Goal: Transaction & Acquisition: Purchase product/service

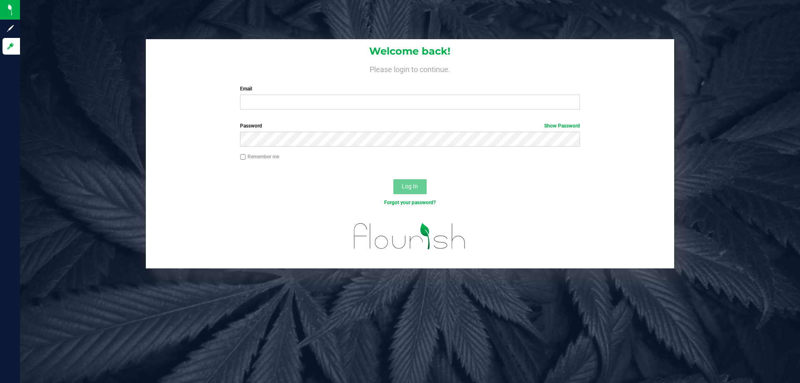
click at [389, 90] on label "Email" at bounding box center [409, 88] width 339 height 7
click at [389, 95] on input "Email" at bounding box center [409, 102] width 339 height 15
click at [381, 112] on div "Welcome back! Please login to continue. Email Required Please format your email…" at bounding box center [410, 77] width 528 height 77
click at [387, 107] on input "Email" at bounding box center [409, 102] width 339 height 15
type input "[EMAIL_ADDRESS][DOMAIN_NAME]"
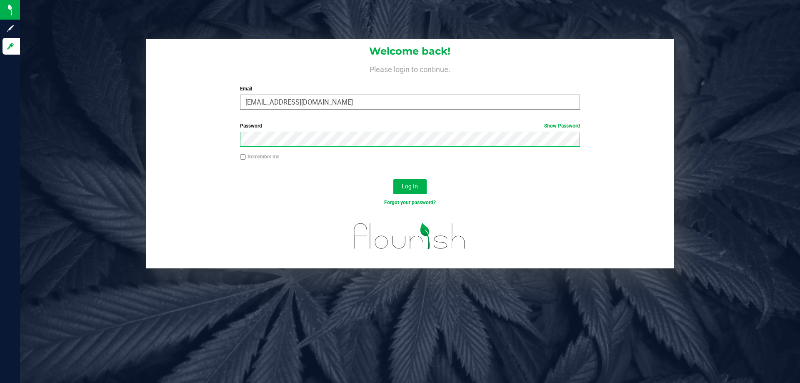
click at [393, 179] on button "Log In" at bounding box center [409, 186] width 33 height 15
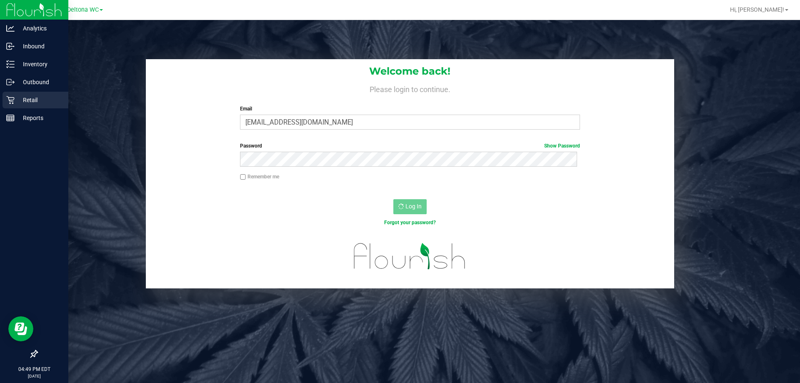
click at [20, 98] on p "Retail" at bounding box center [40, 100] width 50 height 10
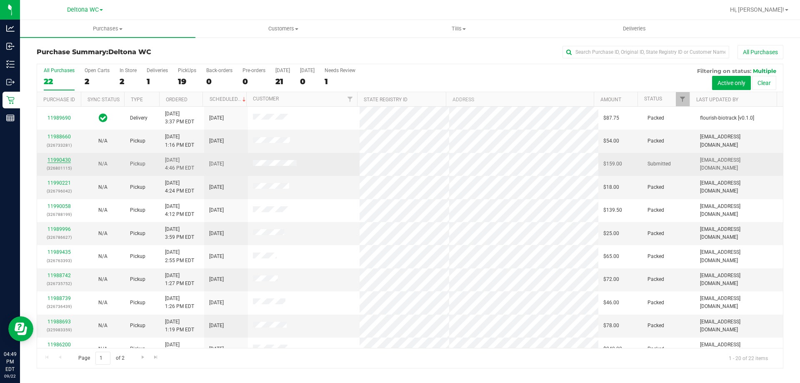
click at [63, 159] on link "11990430" at bounding box center [58, 160] width 23 height 6
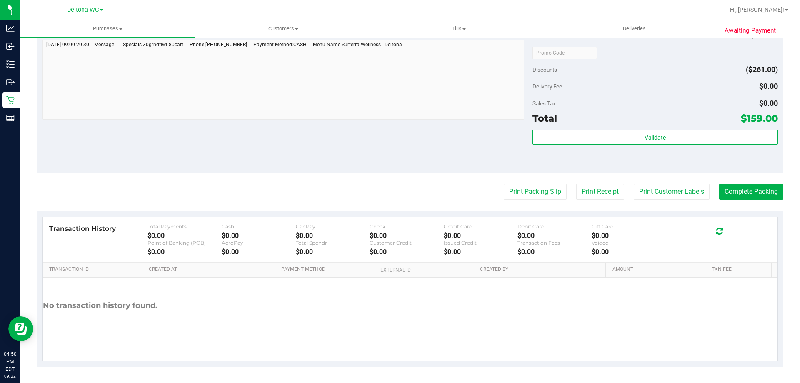
scroll to position [443, 0]
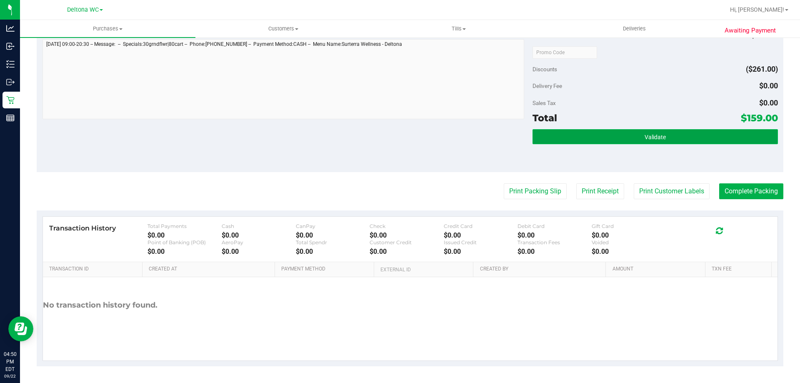
click at [620, 141] on button "Validate" at bounding box center [654, 136] width 245 height 15
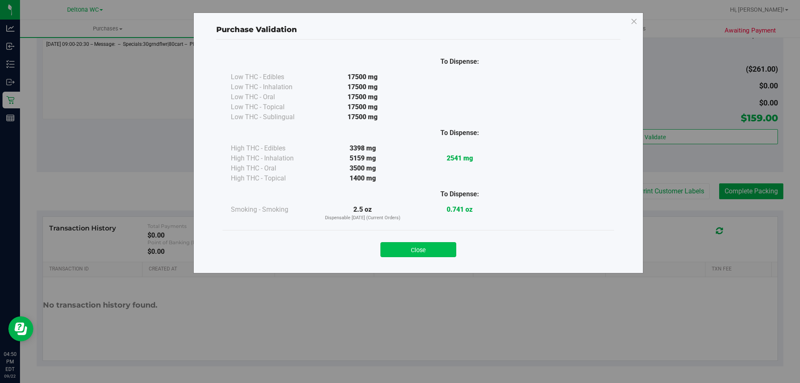
click at [419, 247] on div "Close" at bounding box center [418, 247] width 379 height 21
click at [419, 251] on button "Close" at bounding box center [418, 249] width 76 height 15
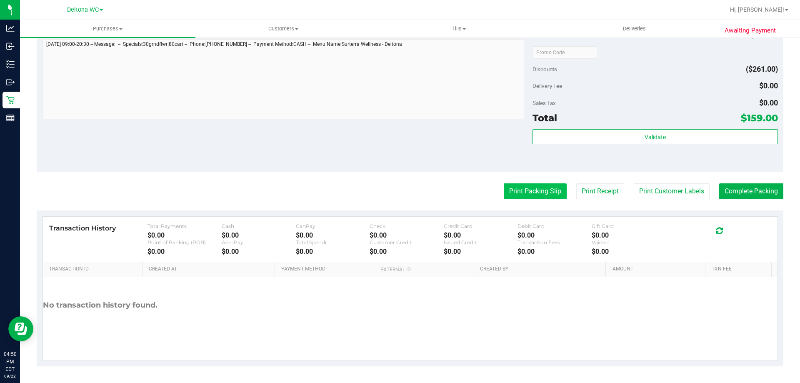
click at [504, 192] on button "Print Packing Slip" at bounding box center [535, 191] width 63 height 16
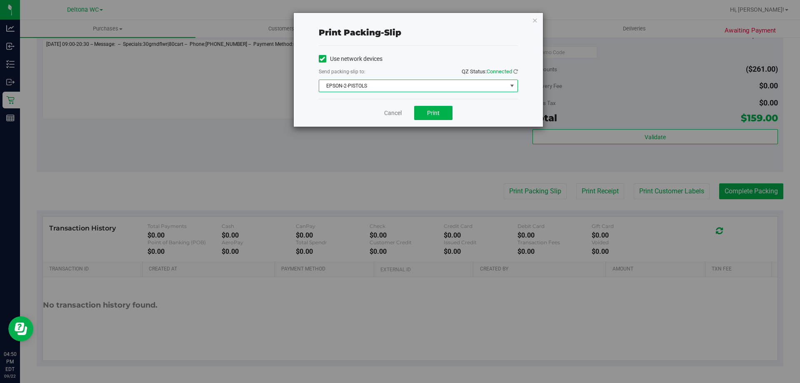
click at [429, 87] on span "EPSON-2-PISTOLS" at bounding box center [413, 86] width 188 height 12
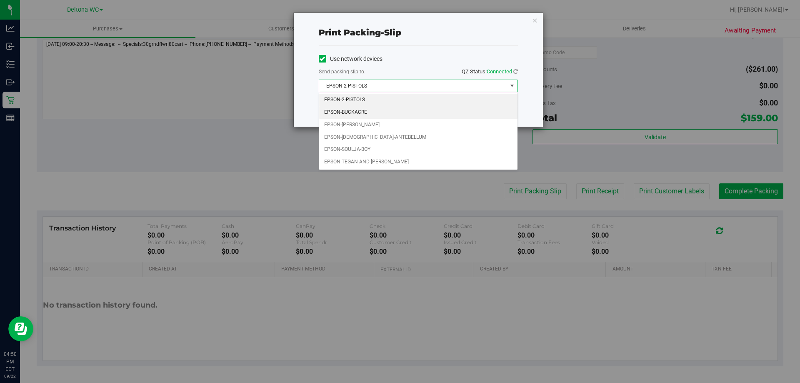
drag, startPoint x: 359, startPoint y: 113, endPoint x: 431, endPoint y: 117, distance: 71.7
click at [360, 112] on li "EPSON-BUCKACRE" at bounding box center [418, 112] width 198 height 12
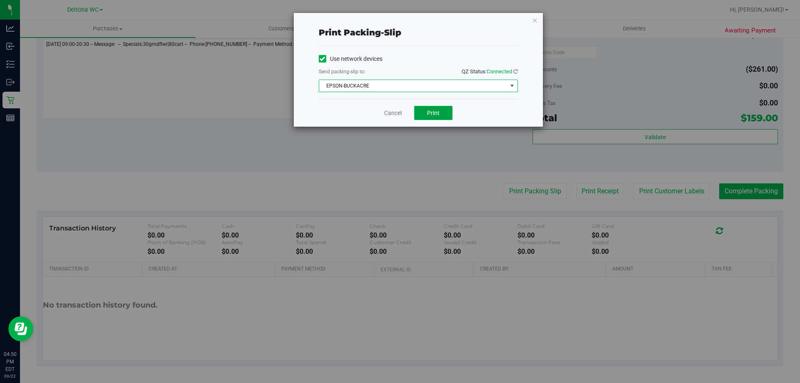
click at [434, 115] on span "Print" at bounding box center [433, 113] width 12 height 7
click at [391, 110] on link "Cancel" at bounding box center [392, 113] width 17 height 9
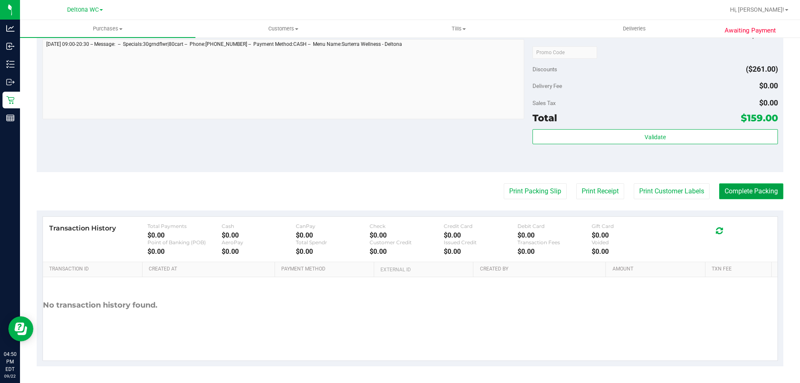
click at [727, 189] on button "Complete Packing" at bounding box center [751, 191] width 64 height 16
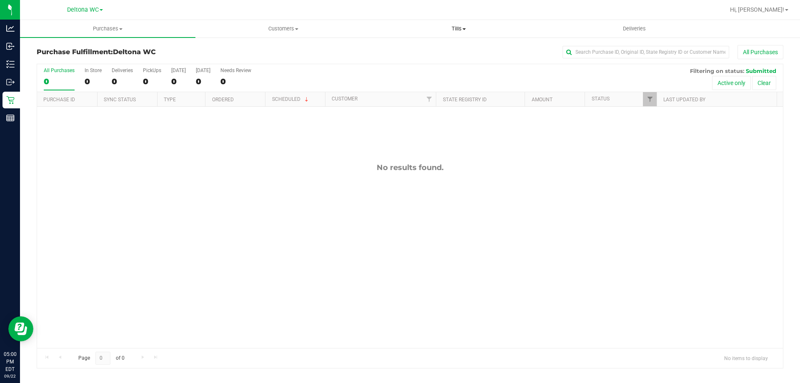
click at [456, 29] on span "Tills" at bounding box center [458, 28] width 175 height 7
click at [443, 50] on li "Manage tills" at bounding box center [458, 50] width 175 height 10
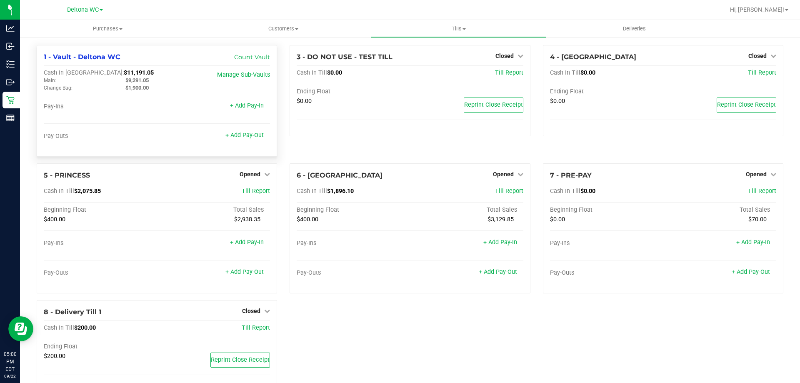
click at [124, 75] on span "$11,191.05" at bounding box center [139, 72] width 30 height 7
click at [124, 73] on span "$11,191.05" at bounding box center [139, 72] width 30 height 7
click at [124, 74] on span "$11,191.05" at bounding box center [139, 72] width 30 height 7
click at [100, 76] on div "Cash In Vault: $11,191.05 Main: $9,291.05 Change Bag: $1,900.00" at bounding box center [119, 80] width 151 height 22
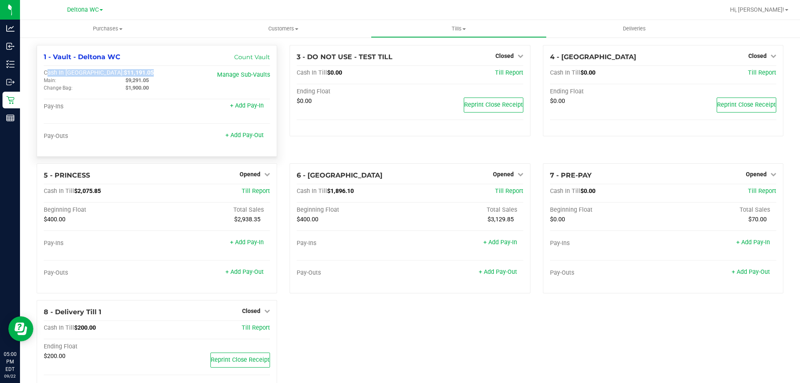
click at [124, 73] on span "$11,191.05" at bounding box center [139, 72] width 30 height 7
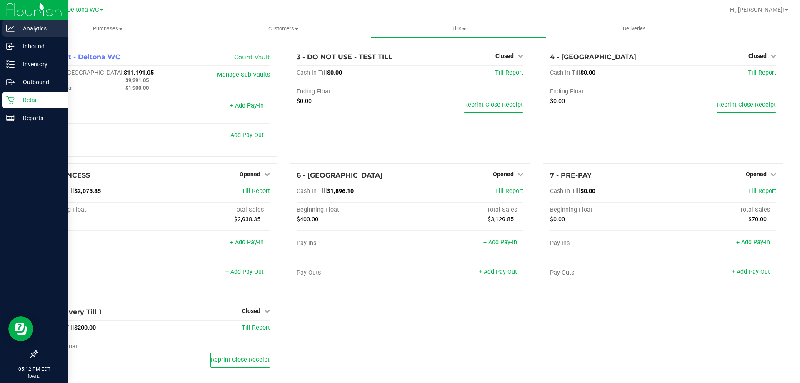
click at [8, 34] on div "Analytics" at bounding box center [35, 28] width 66 height 17
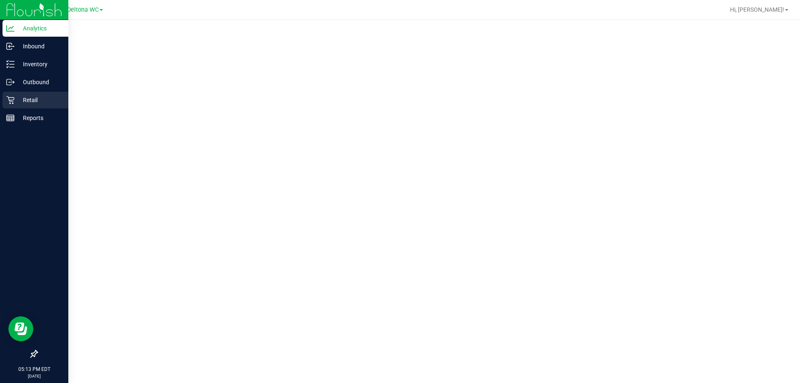
click at [16, 103] on p "Retail" at bounding box center [40, 100] width 50 height 10
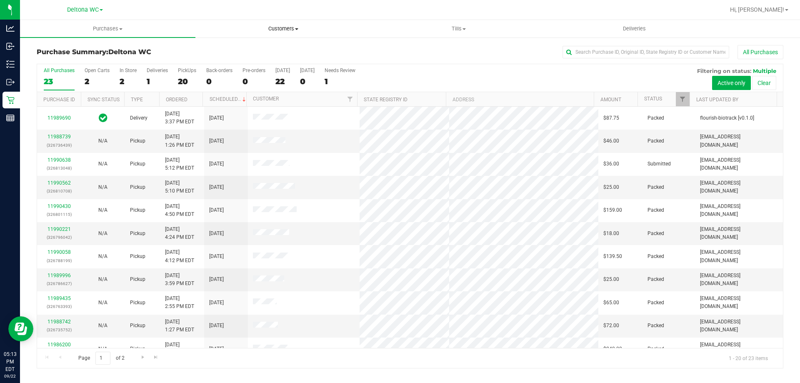
click at [284, 29] on span "Customers" at bounding box center [283, 28] width 175 height 7
click at [279, 46] on li "All customers" at bounding box center [282, 50] width 175 height 10
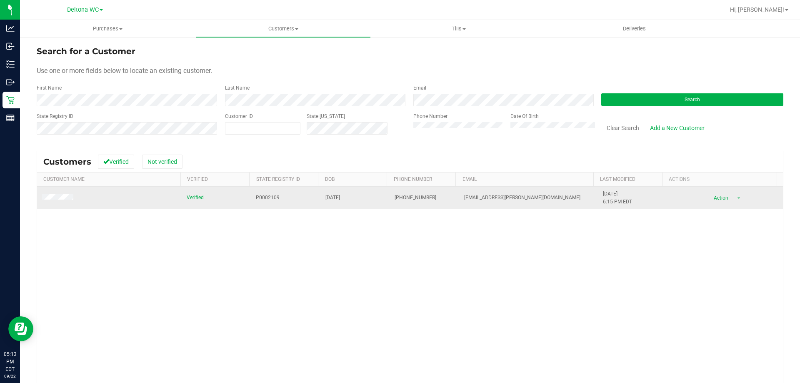
click at [52, 203] on td at bounding box center [109, 198] width 145 height 22
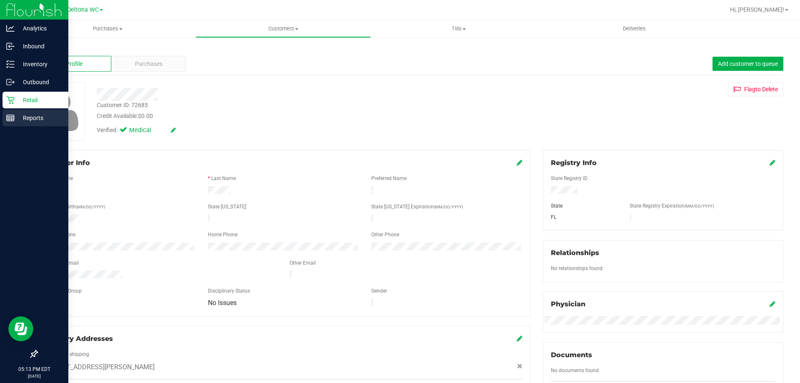
click at [9, 114] on icon at bounding box center [10, 118] width 8 height 8
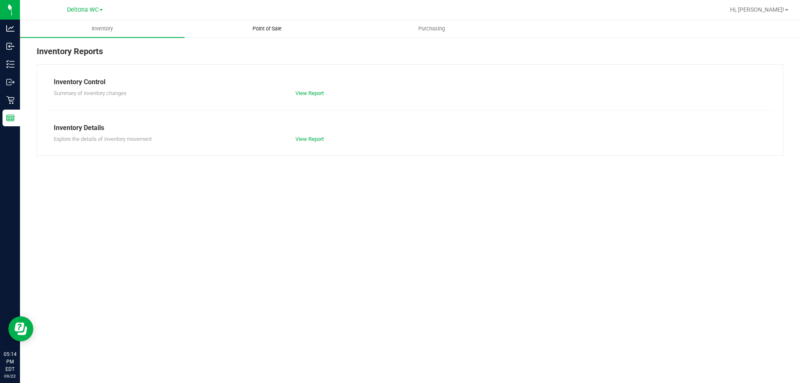
click at [280, 30] on span "Point of Sale" at bounding box center [267, 28] width 52 height 7
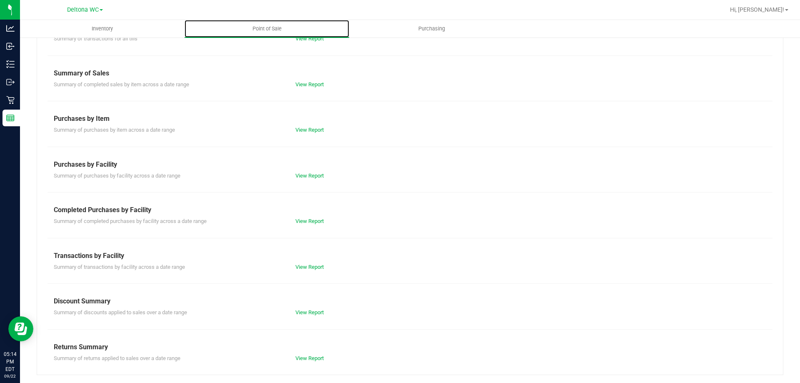
scroll to position [55, 0]
click at [303, 312] on link "View Report" at bounding box center [309, 312] width 28 height 6
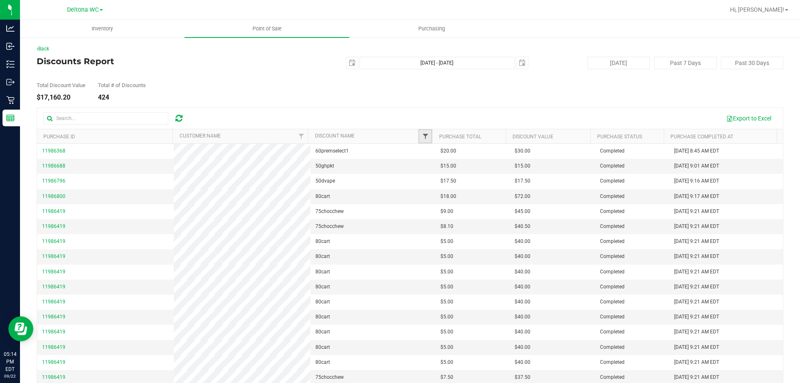
drag, startPoint x: 426, startPoint y: 132, endPoint x: 419, endPoint y: 138, distance: 8.9
click at [426, 132] on link "Filter" at bounding box center [425, 136] width 14 height 14
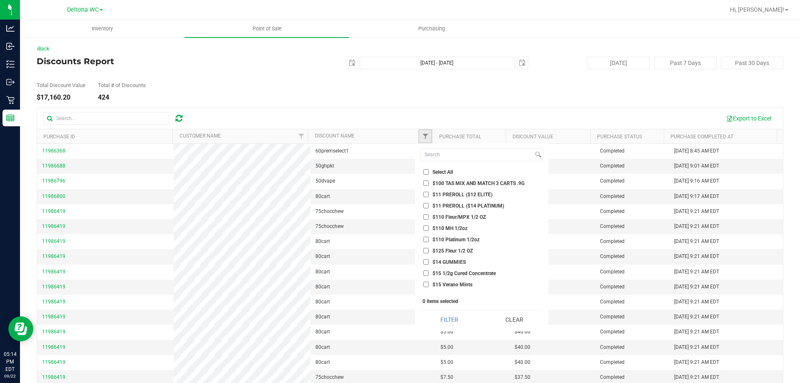
click at [422, 138] on span "Filter" at bounding box center [425, 136] width 7 height 7
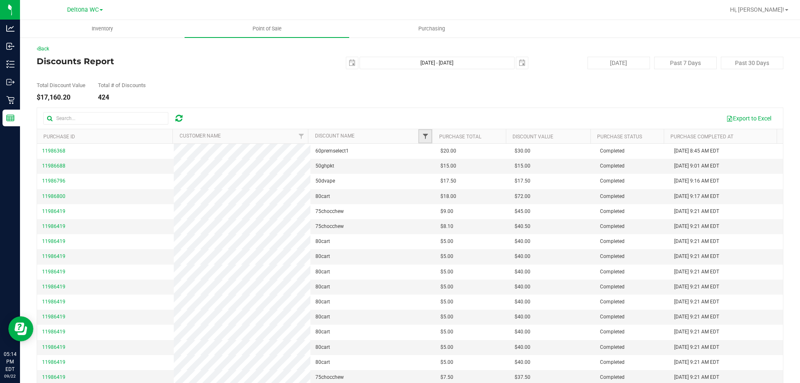
click at [422, 135] on span "Filter" at bounding box center [425, 136] width 7 height 7
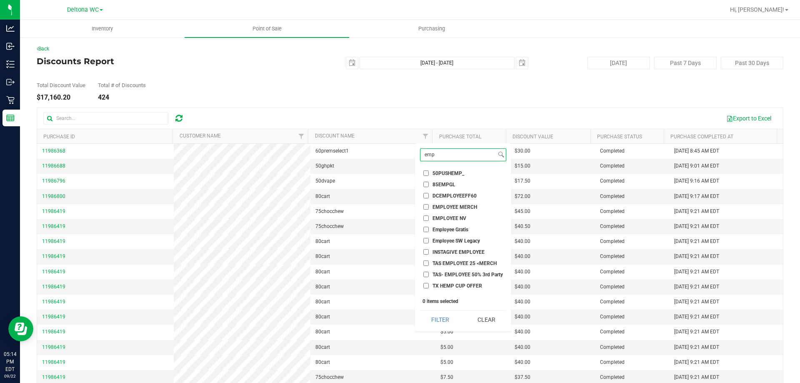
scroll to position [44, 0]
type input "emp"
click at [429, 277] on input "employee" at bounding box center [425, 276] width 5 height 5
checkbox input "true"
click at [426, 287] on input "employee pt" at bounding box center [425, 287] width 5 height 5
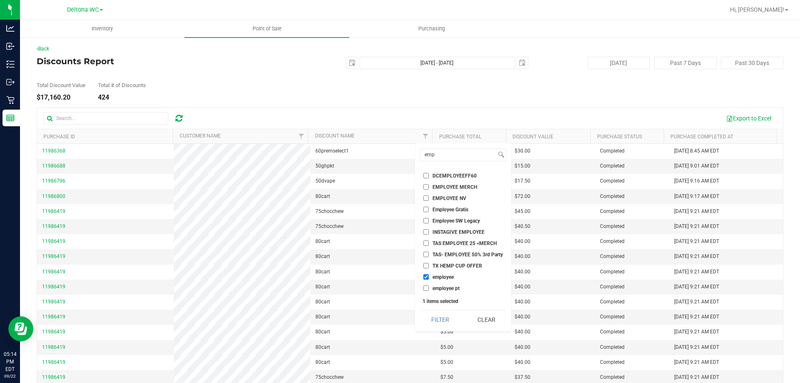
checkbox input "true"
click at [442, 318] on button "Filter" at bounding box center [440, 319] width 40 height 18
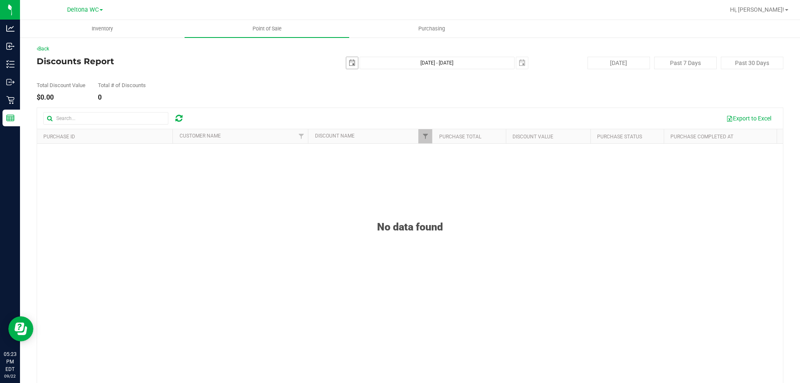
click at [353, 62] on span "select" at bounding box center [352, 63] width 12 height 12
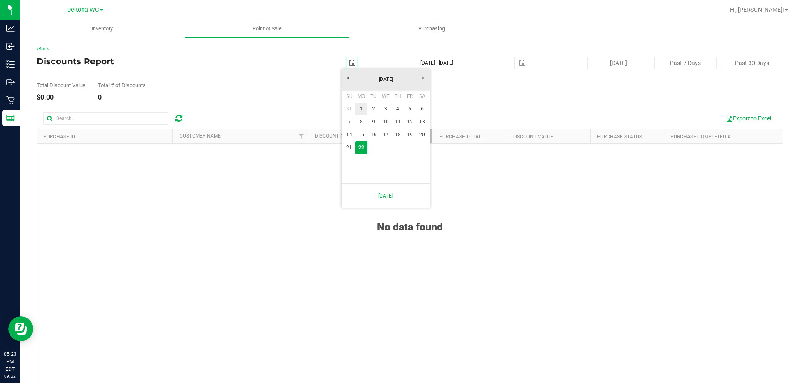
click at [365, 108] on link "1" at bounding box center [361, 108] width 12 height 13
type input "[DATE]"
type input "[DATE] - [DATE]"
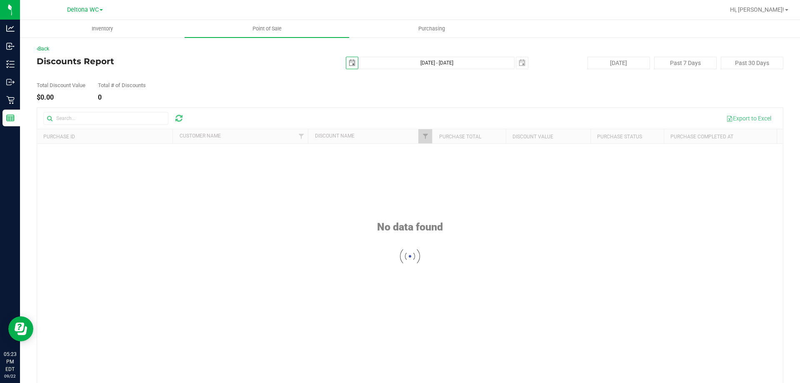
click at [475, 97] on div "Total Discount Value $0.00 Total # of Discounts 0" at bounding box center [410, 85] width 746 height 32
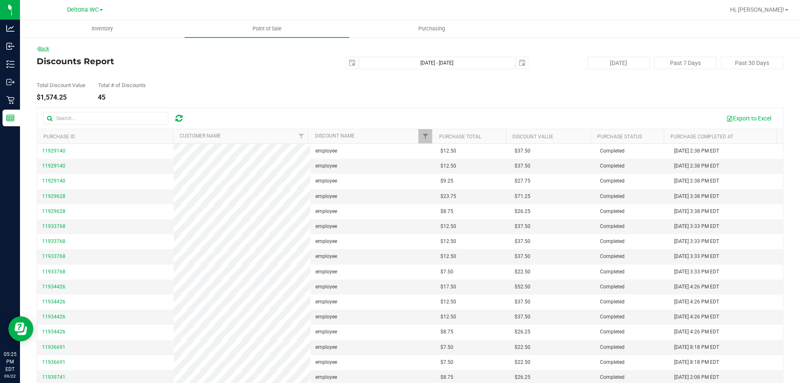
click at [48, 49] on link "Back" at bounding box center [43, 49] width 12 height 6
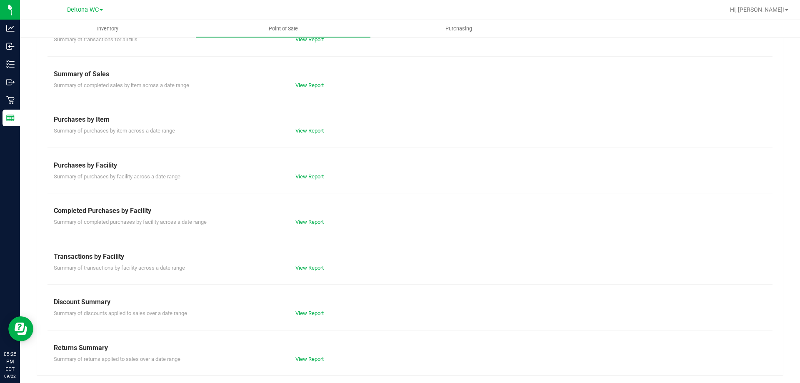
scroll to position [55, 0]
click at [315, 313] on link "View Report" at bounding box center [309, 312] width 28 height 6
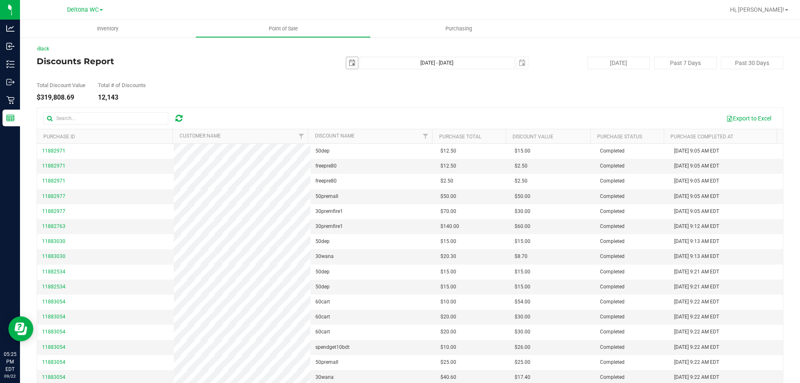
click at [349, 61] on span "select" at bounding box center [352, 63] width 7 height 7
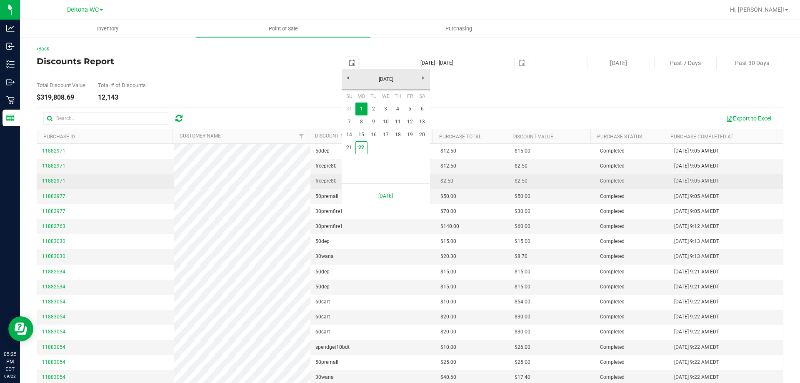
scroll to position [0, 21]
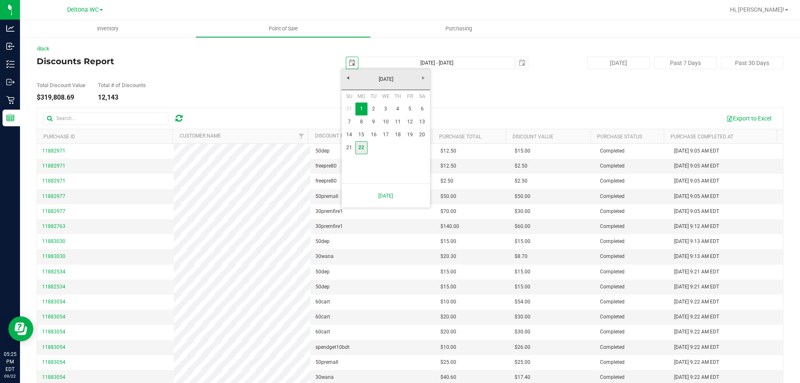
click at [361, 154] on link "22" at bounding box center [361, 147] width 12 height 13
type input "[DATE]"
type input "[DATE] - [DATE]"
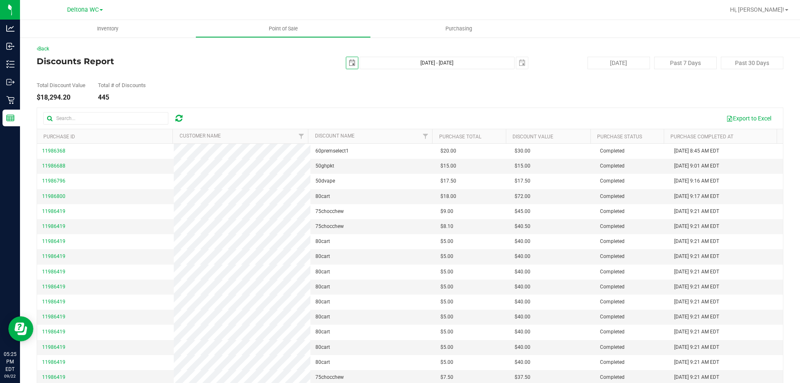
click at [352, 63] on span "select" at bounding box center [352, 63] width 12 height 12
click at [362, 109] on link "1" at bounding box center [361, 108] width 12 height 13
type input "[DATE]"
type input "[DATE] - [DATE]"
click at [422, 137] on span "Filter" at bounding box center [425, 136] width 7 height 7
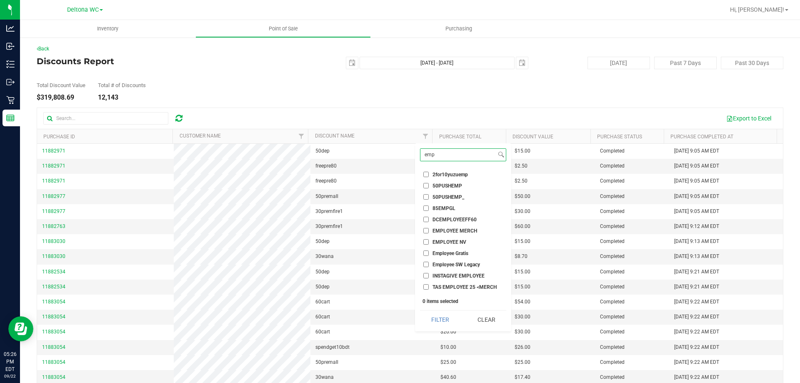
scroll to position [44, 0]
type input "emp"
click at [426, 277] on input "employee" at bounding box center [425, 276] width 5 height 5
checkbox input "true"
click at [426, 288] on input "employee pt" at bounding box center [425, 287] width 5 height 5
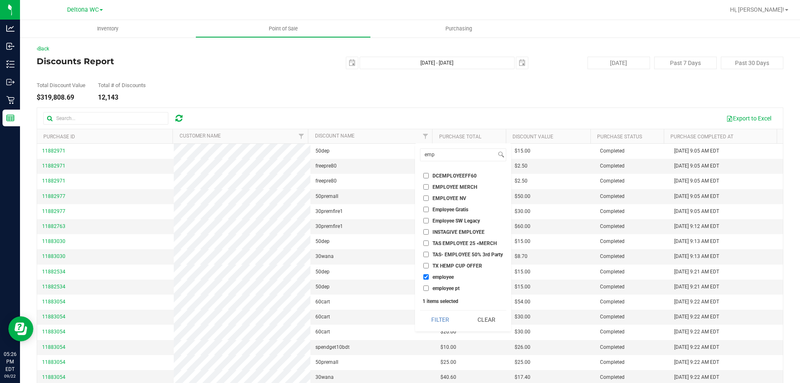
checkbox input "true"
click at [450, 317] on button "Filter" at bounding box center [440, 319] width 40 height 18
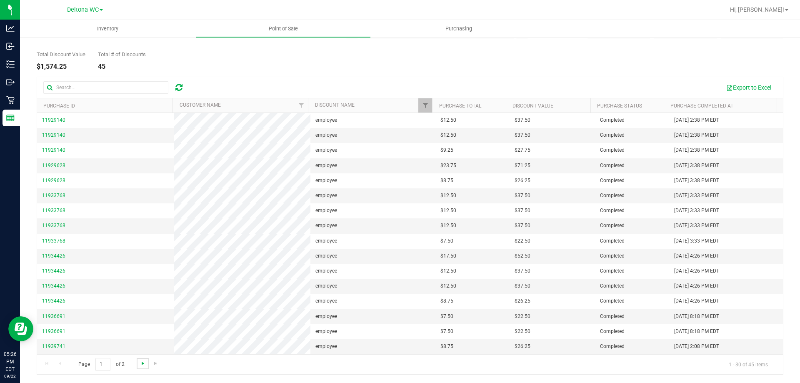
click at [145, 363] on span "Go to the next page" at bounding box center [143, 363] width 7 height 7
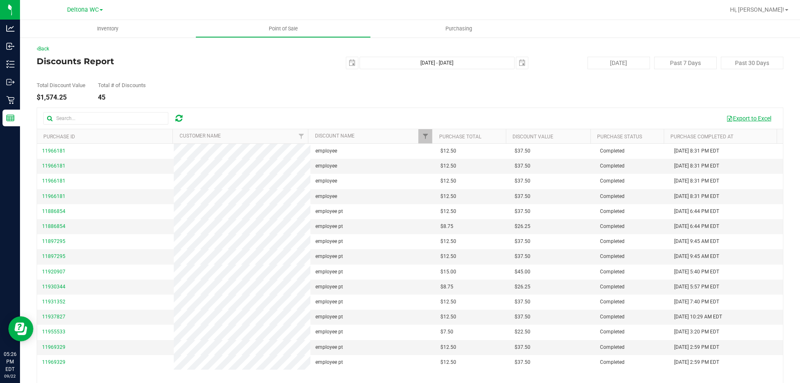
click at [758, 117] on button "Export to Excel" at bounding box center [749, 118] width 56 height 14
click at [741, 92] on div "Total Discount Value $1,574.25 Total # of Discounts 45" at bounding box center [410, 85] width 746 height 32
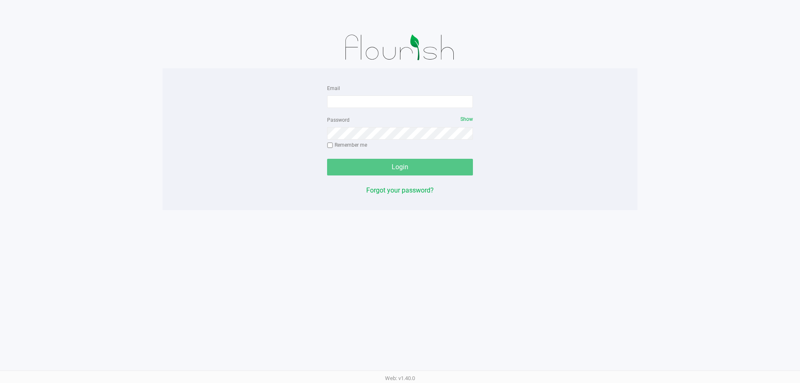
click at [416, 110] on form "Email Password Show Remember me Login" at bounding box center [400, 129] width 146 height 92
click at [415, 108] on form "Email Password Show Remember me Login" at bounding box center [400, 129] width 146 height 92
click at [434, 102] on input "Email" at bounding box center [400, 101] width 146 height 12
type input "[EMAIL_ADDRESS][DOMAIN_NAME]"
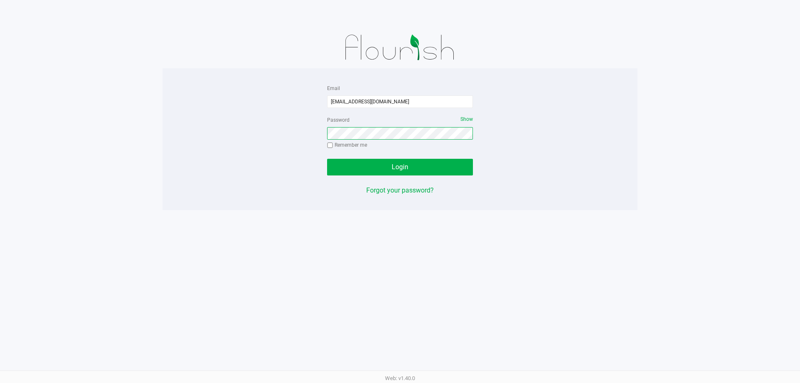
click at [327, 159] on button "Login" at bounding box center [400, 167] width 146 height 17
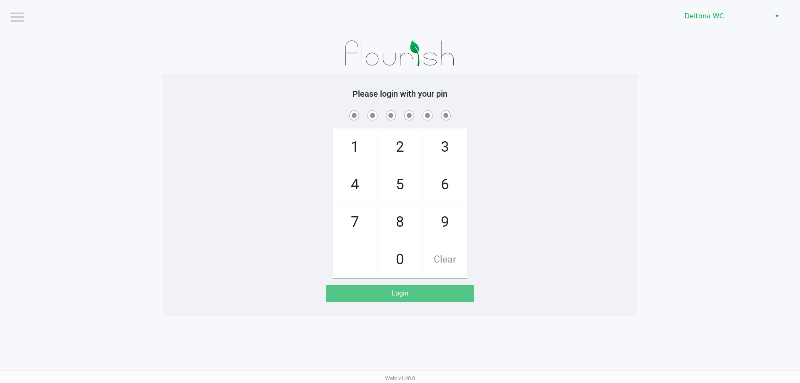
click at [743, 260] on app-pos-login-wrapper "Logout Deltona WC Please login with your pin 1 4 7 2 5 8 0 3 6 9 Clear Login" at bounding box center [400, 158] width 800 height 316
checkbox input "true"
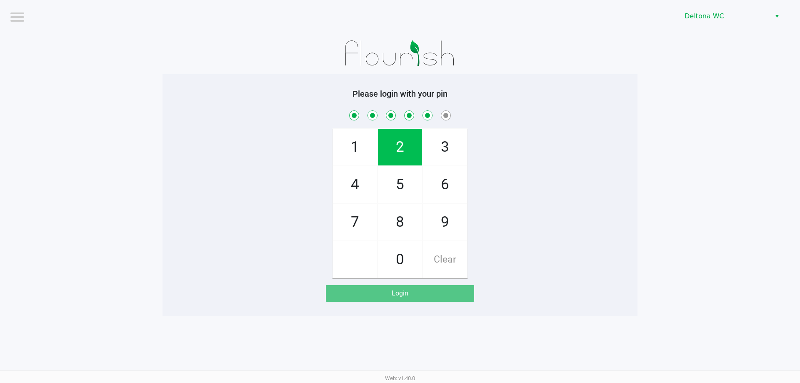
checkbox input "true"
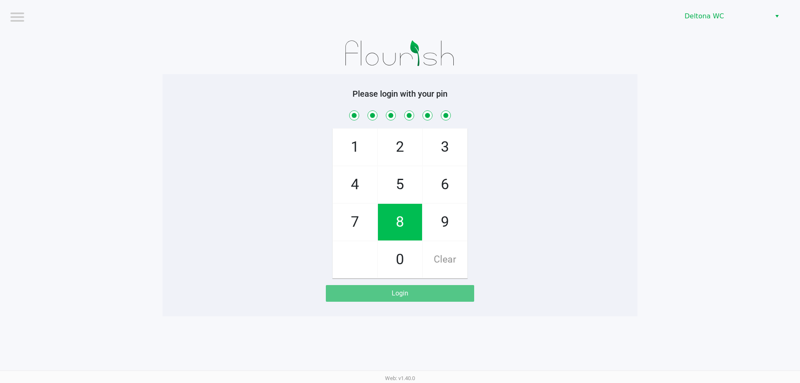
checkbox input "true"
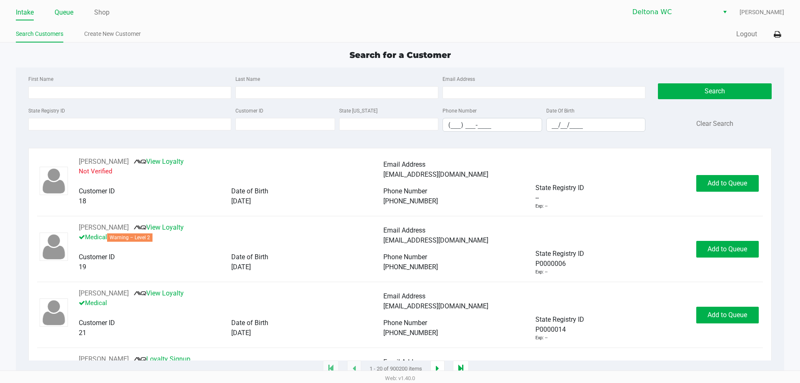
click at [71, 10] on link "Queue" at bounding box center [64, 13] width 19 height 12
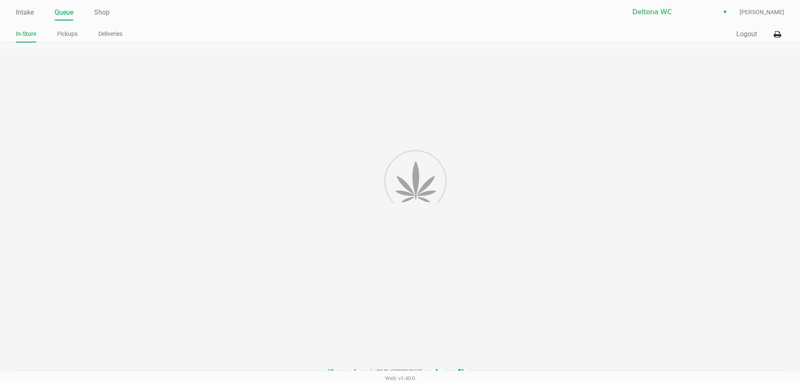
click at [76, 25] on div "Intake Queue Shop Deltona WC Miles Mimms In-Store Pickups Deliveries Quick Sale…" at bounding box center [400, 21] width 800 height 42
click at [73, 27] on div "In-Store Pickups Deliveries" at bounding box center [208, 34] width 384 height 15
click at [69, 33] on link "Pickups" at bounding box center [67, 34] width 20 height 10
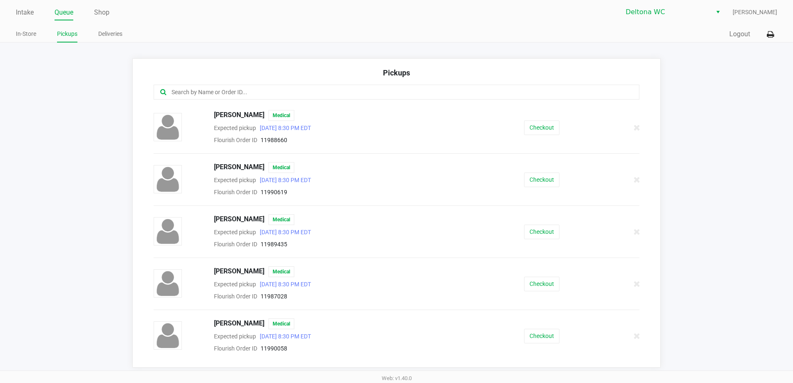
click at [283, 92] on input "text" at bounding box center [384, 92] width 426 height 10
type input "j"
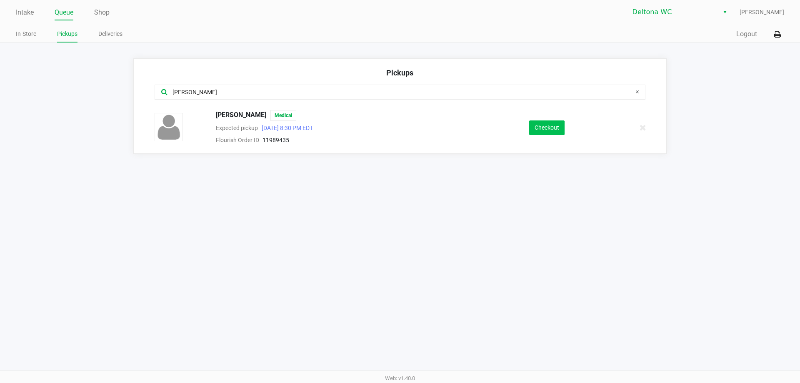
type input "eric"
click at [555, 127] on button "Checkout" at bounding box center [546, 127] width 35 height 15
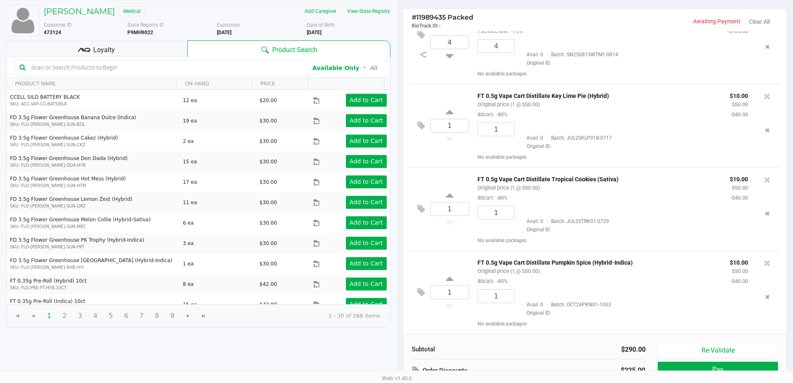
scroll to position [85, 0]
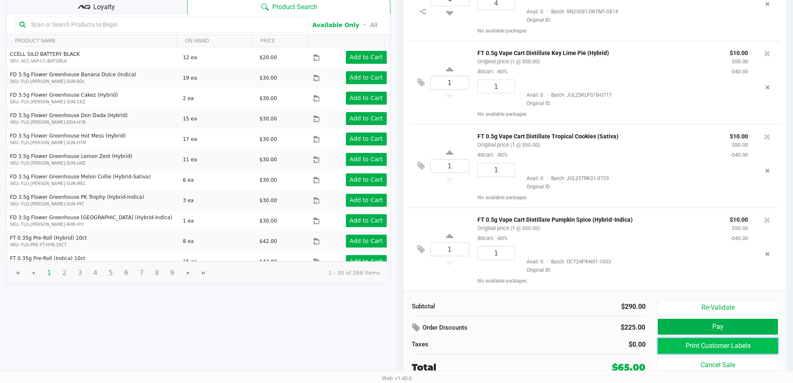
click at [723, 345] on button "Print Customer Labels" at bounding box center [718, 346] width 120 height 16
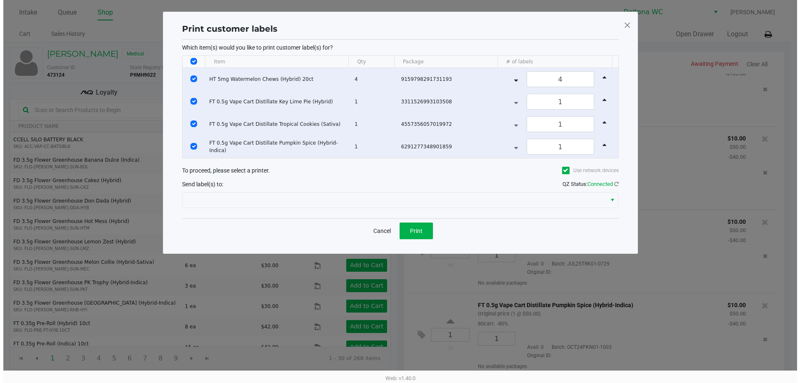
scroll to position [0, 0]
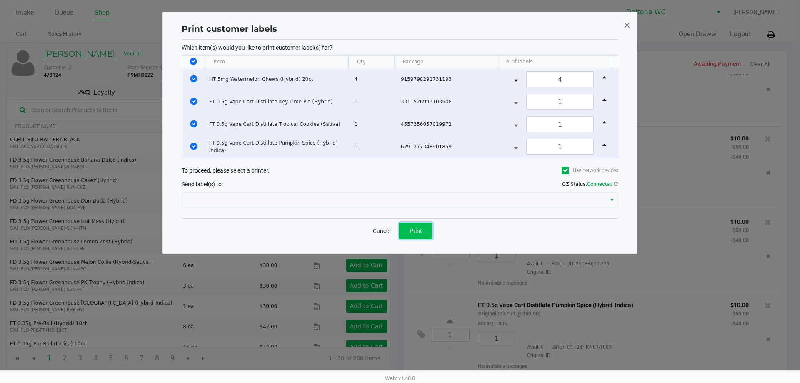
click at [424, 228] on button "Print" at bounding box center [415, 230] width 33 height 17
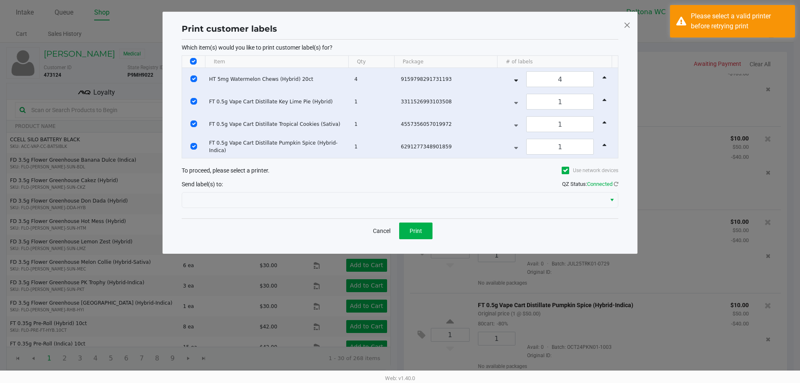
click at [622, 26] on div "Print customer labels Which item(s) would you like to print customer label(s) f…" at bounding box center [399, 133] width 475 height 242
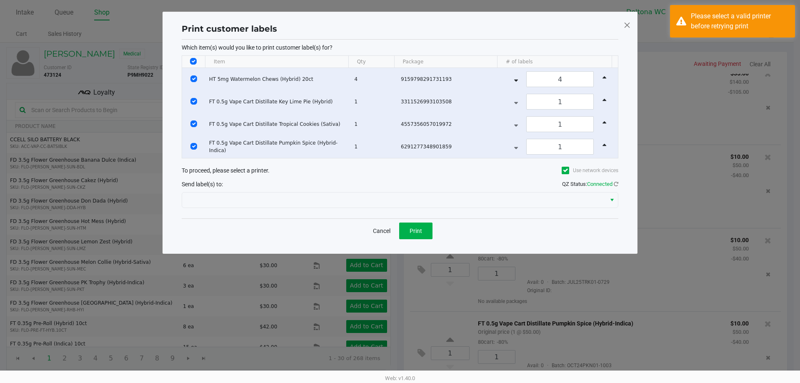
click at [625, 24] on span at bounding box center [626, 24] width 7 height 13
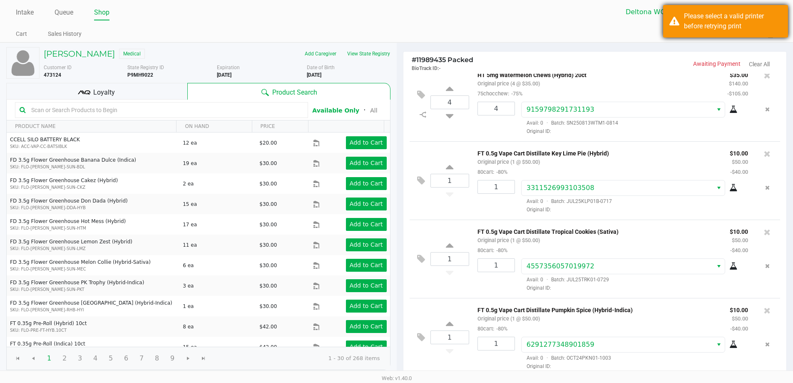
click at [717, 19] on div "Please select a valid printer before retrying print" at bounding box center [733, 21] width 98 height 20
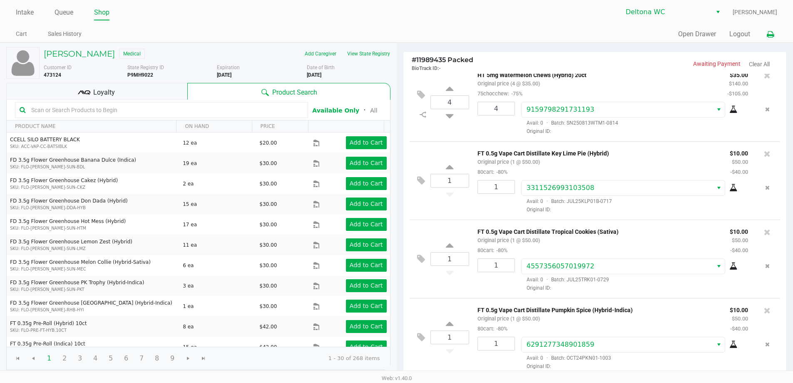
click at [774, 37] on icon at bounding box center [770, 35] width 7 height 6
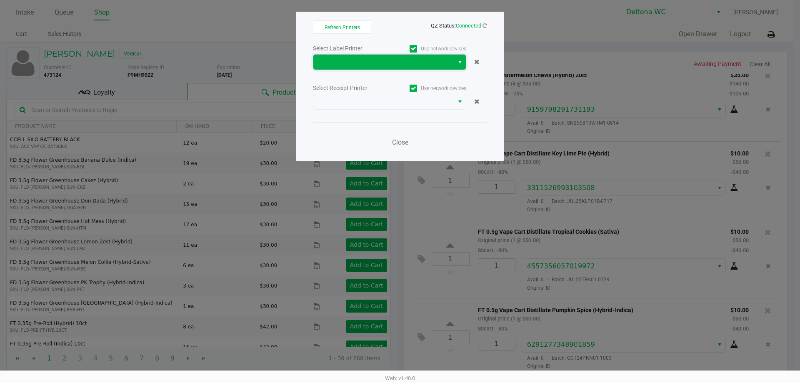
click at [417, 64] on span at bounding box center [383, 62] width 130 height 10
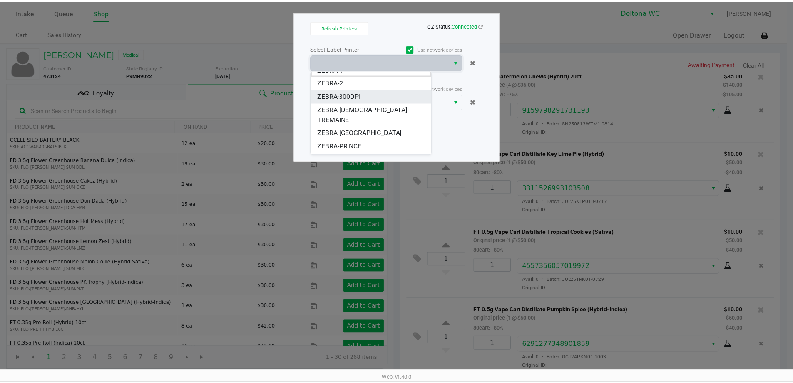
scroll to position [10, 0]
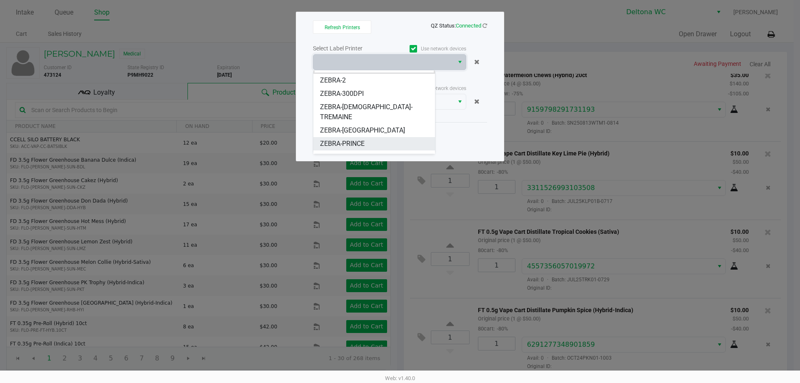
click at [360, 138] on li "ZEBRA-PRINCE" at bounding box center [374, 143] width 122 height 13
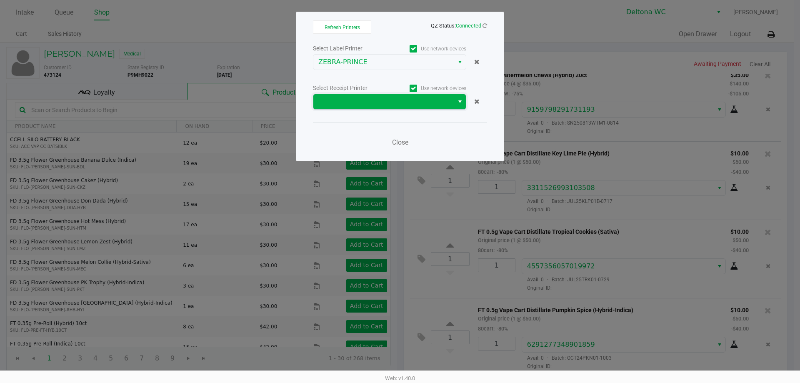
click at [379, 98] on span at bounding box center [383, 102] width 130 height 10
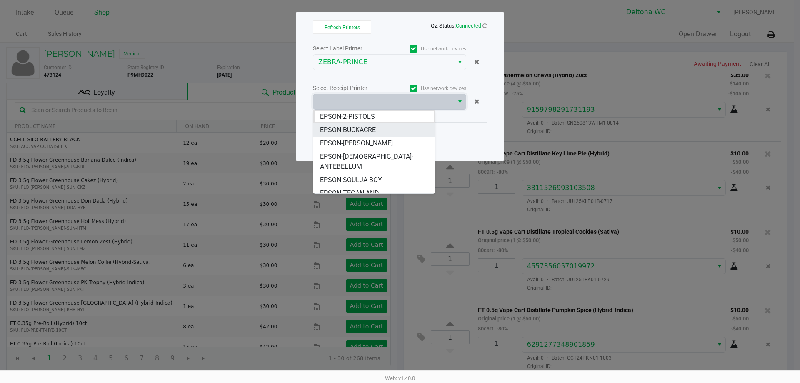
click at [374, 129] on span "EPSON-BUCKACRE" at bounding box center [348, 130] width 56 height 10
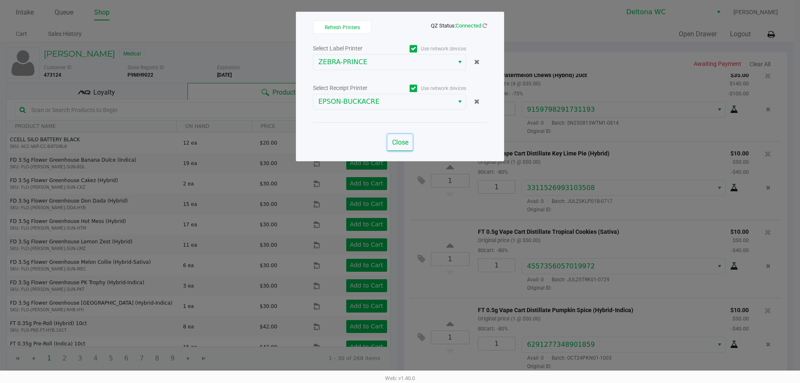
click at [405, 138] on button "Close" at bounding box center [399, 142] width 25 height 17
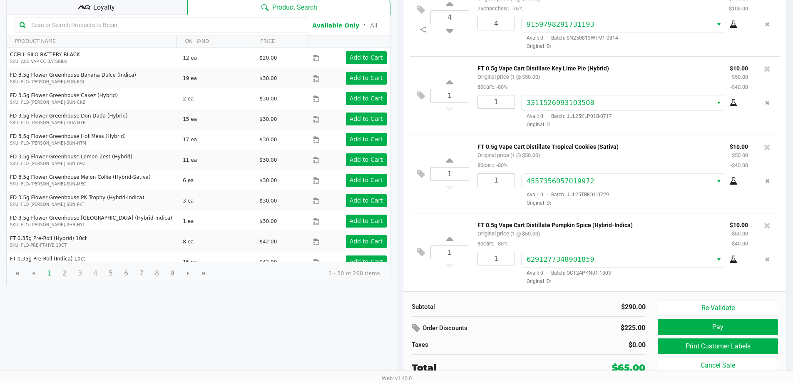
scroll to position [85, 0]
click at [716, 345] on button "Print Customer Labels" at bounding box center [718, 346] width 120 height 16
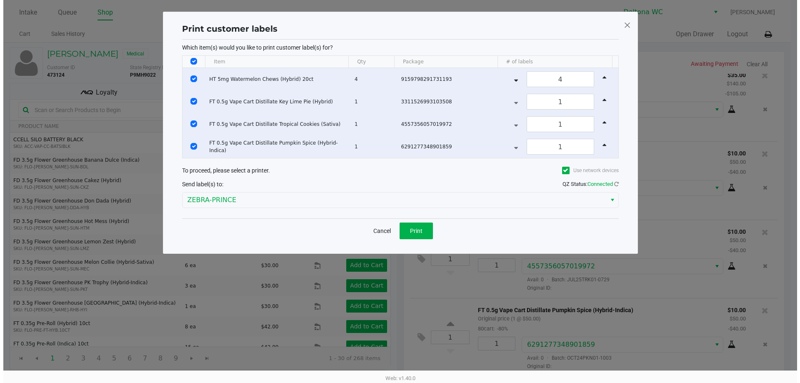
scroll to position [0, 0]
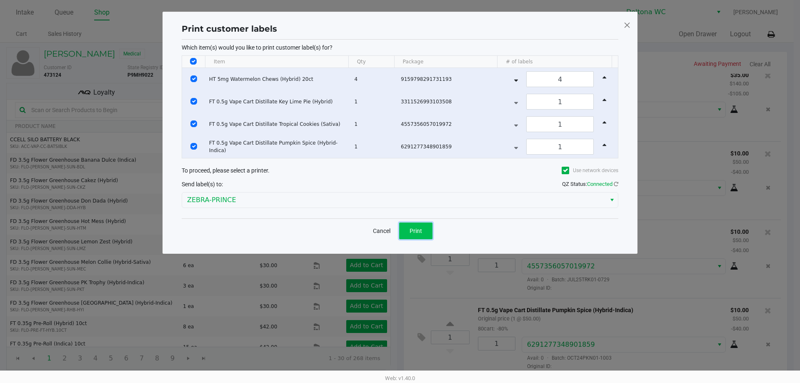
click at [420, 229] on span "Print" at bounding box center [415, 230] width 12 height 7
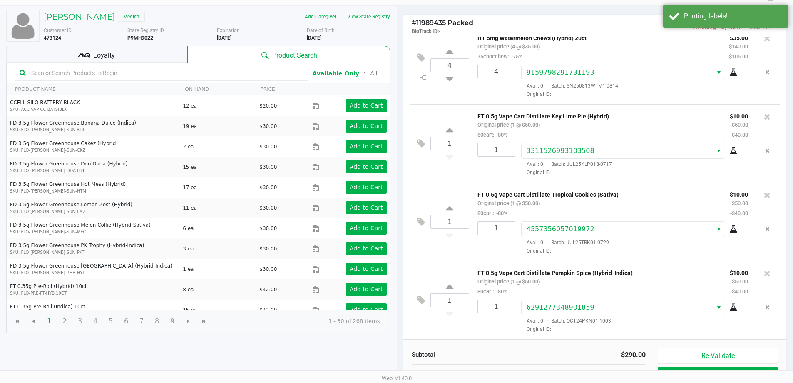
scroll to position [85, 0]
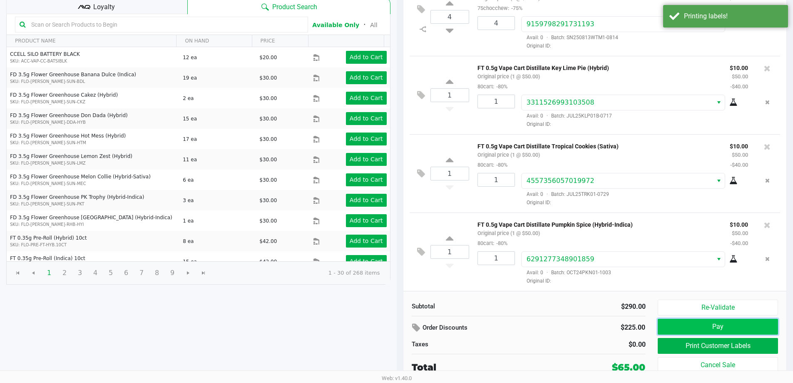
click at [680, 324] on button "Pay" at bounding box center [718, 327] width 120 height 16
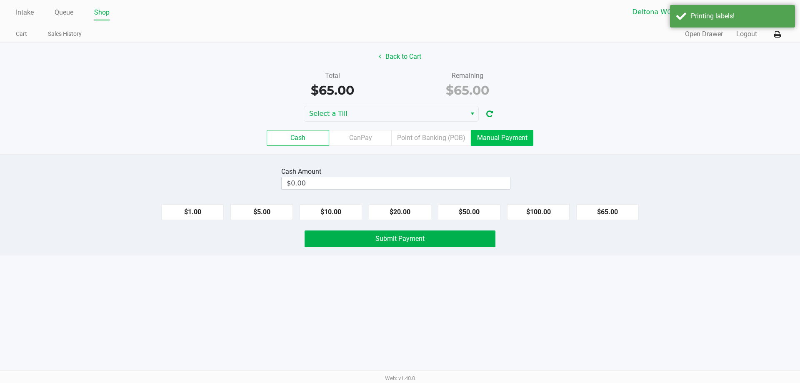
click at [491, 143] on label "Manual Payment" at bounding box center [502, 138] width 62 height 16
click at [0, 0] on 8 "Manual Payment" at bounding box center [0, 0] width 0 height 0
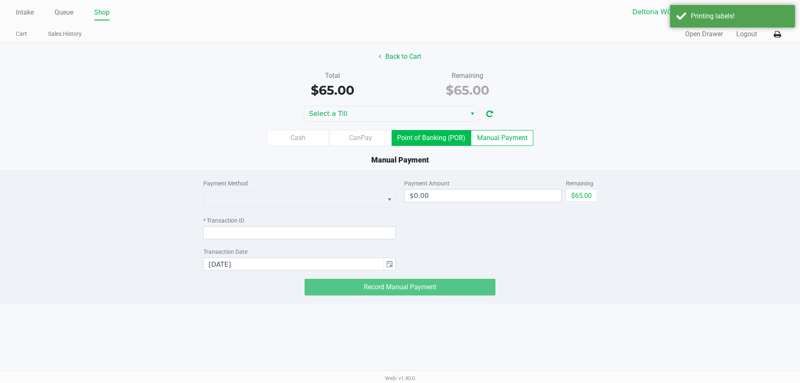
click at [391, 130] on label "Point of Banking (POB)" at bounding box center [430, 138] width 79 height 16
click at [0, 0] on 7 "Point of Banking (POB)" at bounding box center [0, 0] width 0 height 0
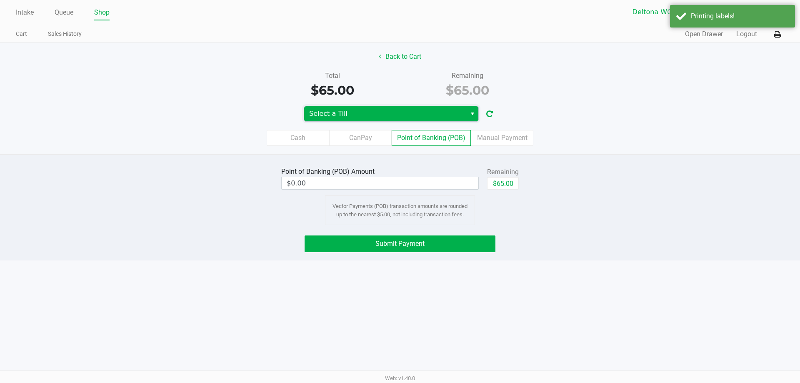
click at [386, 120] on span "Select a Till" at bounding box center [385, 113] width 162 height 15
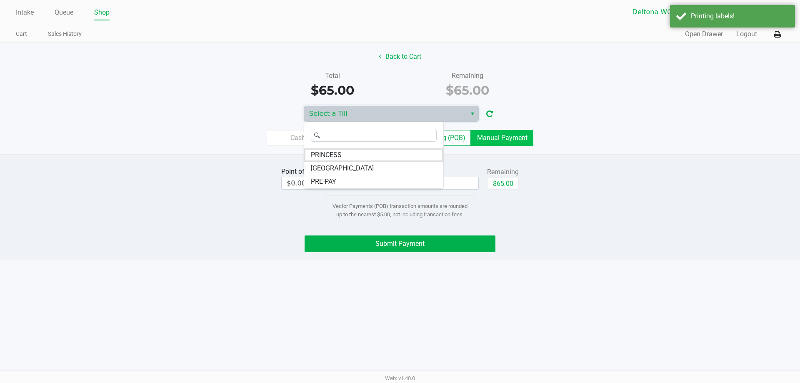
click at [496, 136] on label "Manual Payment" at bounding box center [502, 138] width 62 height 16
click at [0, 0] on 8 "Manual Payment" at bounding box center [0, 0] width 0 height 0
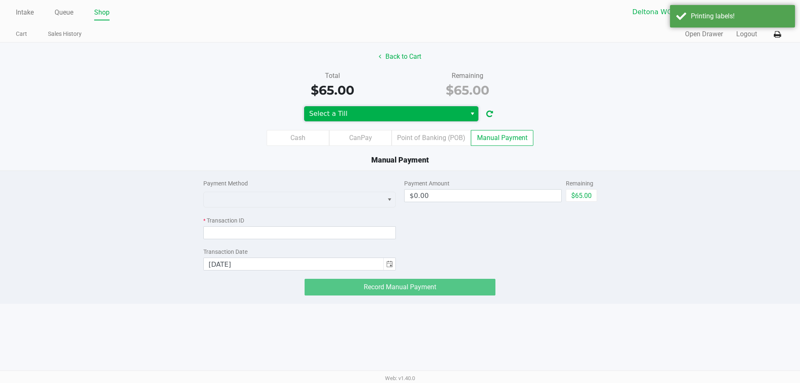
click at [450, 115] on span "Select a Till" at bounding box center [385, 114] width 152 height 10
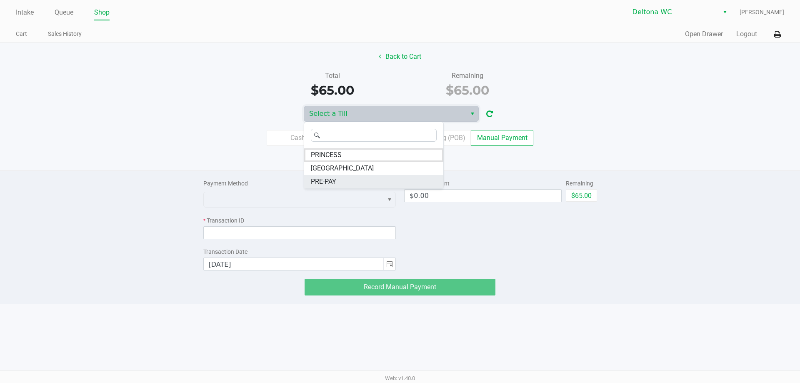
click at [336, 181] on span "PRE-PAY" at bounding box center [323, 182] width 25 height 10
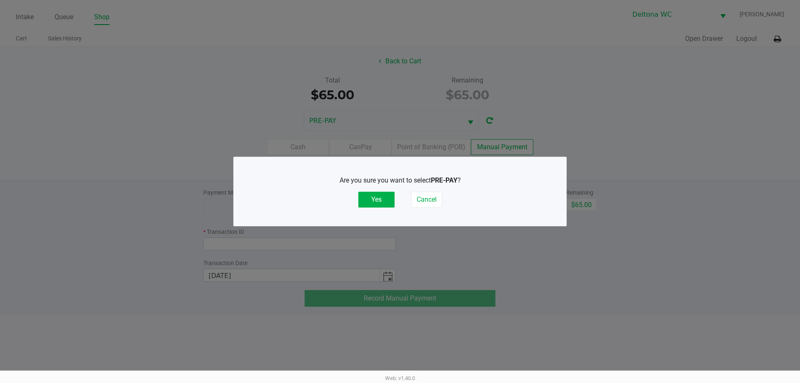
click at [374, 191] on div "Are you sure you want to select PRE-PAY ? Yes Cancel" at bounding box center [399, 191] width 299 height 32
click at [377, 195] on button "Yes" at bounding box center [376, 200] width 36 height 16
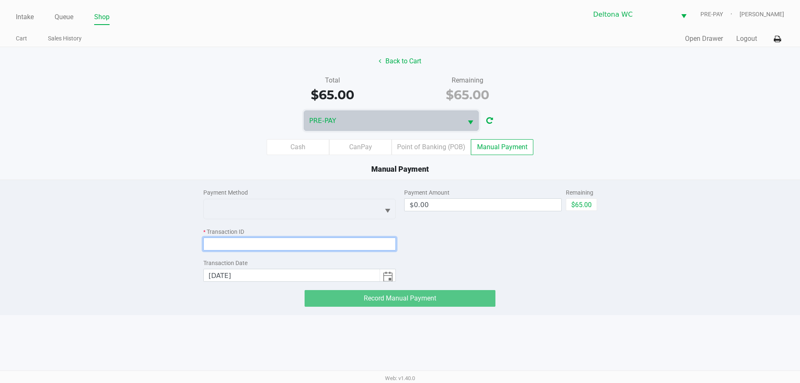
click at [344, 249] on input at bounding box center [299, 243] width 193 height 13
paste input "MUDAYIHUQE1A"
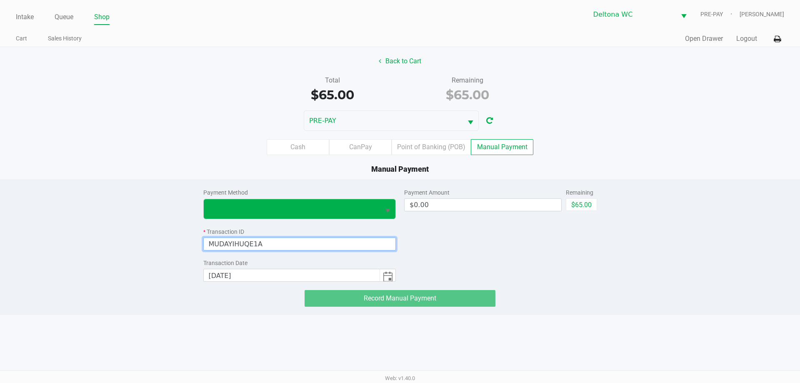
type input "MUDAYIHUQE1A"
click at [343, 216] on span at bounding box center [292, 209] width 176 height 20
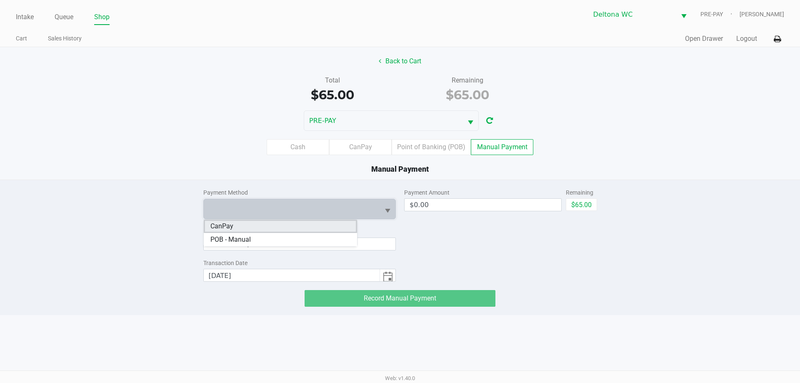
click at [264, 229] on li "CanPay" at bounding box center [280, 225] width 153 height 13
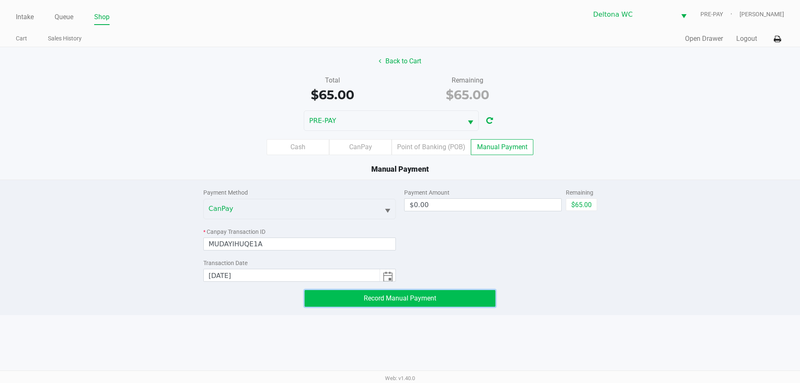
click at [415, 298] on span "Record Manual Payment" at bounding box center [400, 298] width 72 height 8
click at [578, 204] on button "$65.00" at bounding box center [581, 204] width 31 height 12
type input "$65.00"
click at [449, 299] on button "Record Manual Payment" at bounding box center [399, 298] width 191 height 17
